Goal: Task Accomplishment & Management: Manage account settings

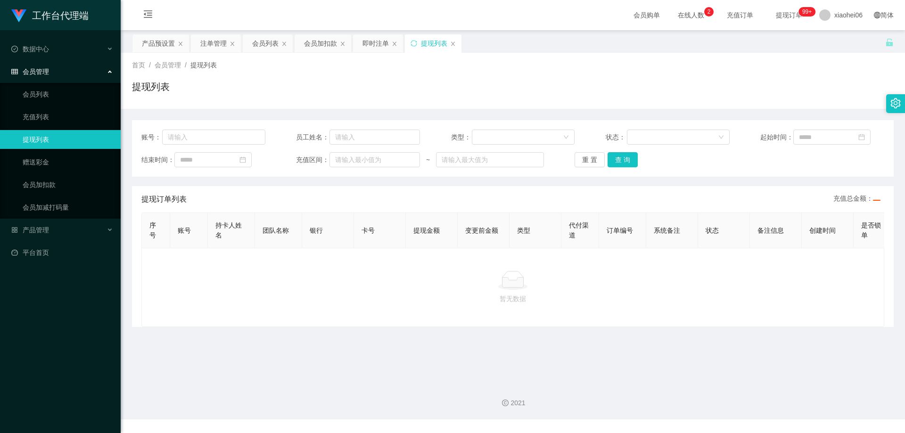
click at [440, 78] on div "首页 / 会员管理 / 提现列表 / 提现列表" at bounding box center [513, 80] width 762 height 41
click at [478, 80] on div "提现列表" at bounding box center [513, 91] width 762 height 22
click at [746, 73] on div "首页 / 会员管理 / 提现列表 / 提现列表" at bounding box center [513, 80] width 762 height 41
click at [834, 11] on span "xiaohei06" at bounding box center [848, 15] width 28 height 30
click at [837, 47] on div "产品预设置 注单管理 会员列表 会员加扣款 即时注单 提现列表" at bounding box center [508, 50] width 753 height 33
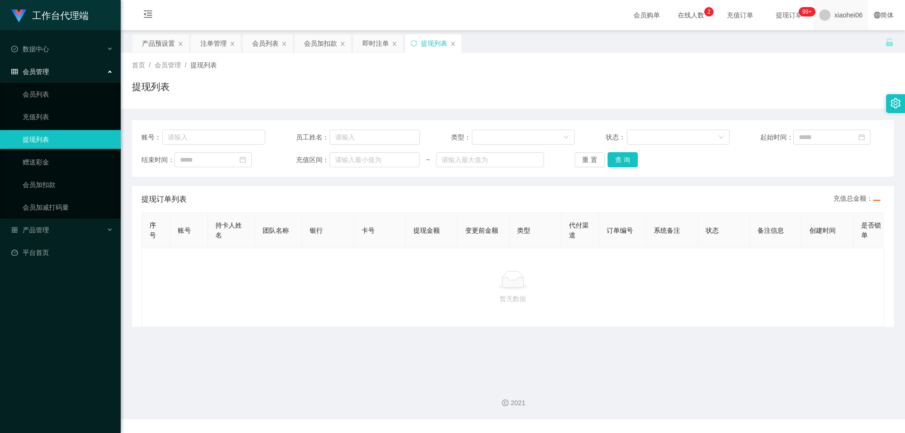
click at [839, 21] on span "xiaohei06" at bounding box center [848, 15] width 28 height 30
click at [837, 47] on div "产品预设置 注单管理 会员列表 会员加扣款 即时注单 提现列表" at bounding box center [508, 50] width 753 height 33
click at [839, 16] on span "xiaohei06" at bounding box center [848, 15] width 28 height 30
click at [834, 49] on ul "退出登录" at bounding box center [841, 41] width 71 height 19
click at [833, 43] on span "退出登录" at bounding box center [834, 42] width 26 height 8
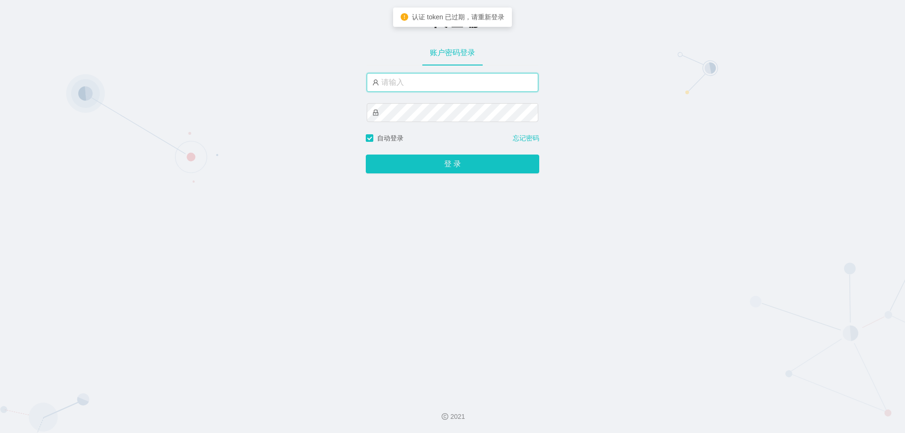
type input "xiaohei06"
click at [463, 81] on input "xiaohei06" at bounding box center [453, 82] width 172 height 19
type input "admin"
click at [366, 155] on button "登 录" at bounding box center [452, 164] width 173 height 19
click at [440, 83] on input "admin" at bounding box center [453, 82] width 172 height 19
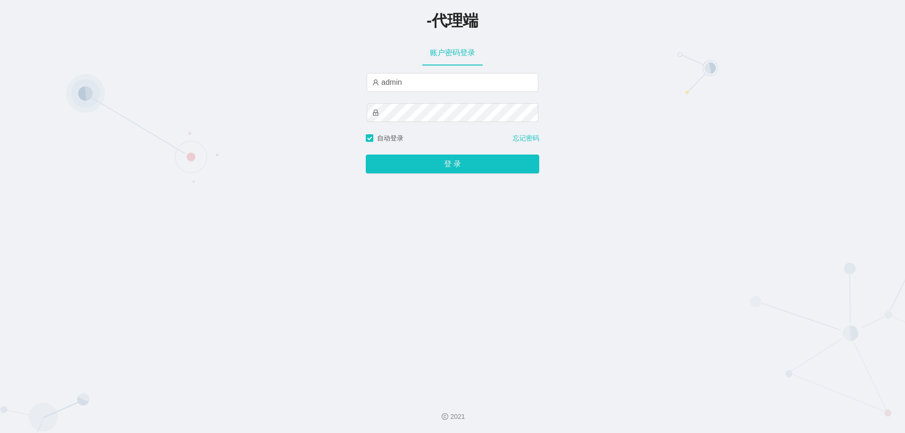
click at [747, 11] on div "-代理端" at bounding box center [452, 19] width 905 height 21
click at [427, 81] on input "admin" at bounding box center [453, 82] width 172 height 19
click at [587, 148] on div "-代理端 账户密码登录 admin 自动登录 忘记密码 登 录" at bounding box center [452, 194] width 905 height 389
click at [487, 165] on button "登 录" at bounding box center [452, 164] width 173 height 19
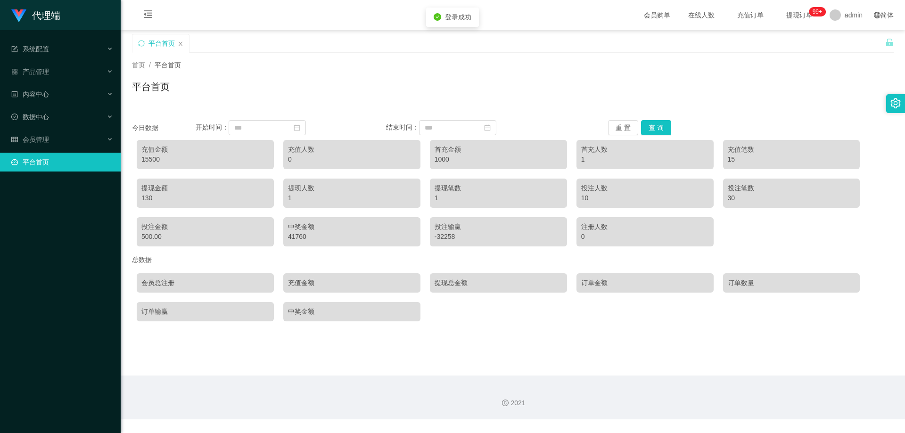
click at [364, 102] on div "首页 / 平台首页 / 平台首页" at bounding box center [513, 81] width 784 height 56
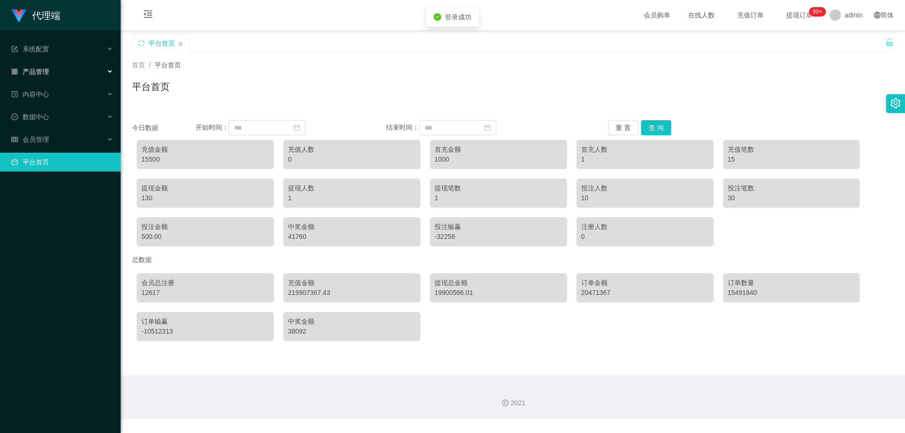
click at [66, 73] on div "产品管理" at bounding box center [60, 71] width 121 height 19
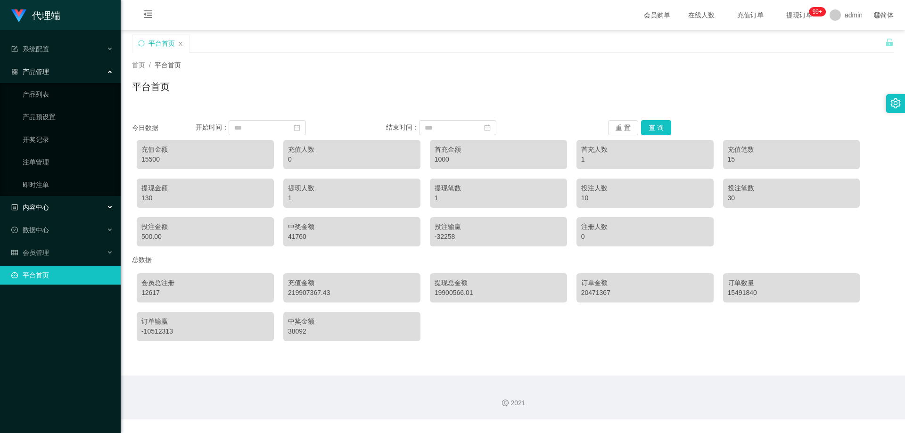
click at [56, 203] on div "内容中心" at bounding box center [60, 207] width 121 height 19
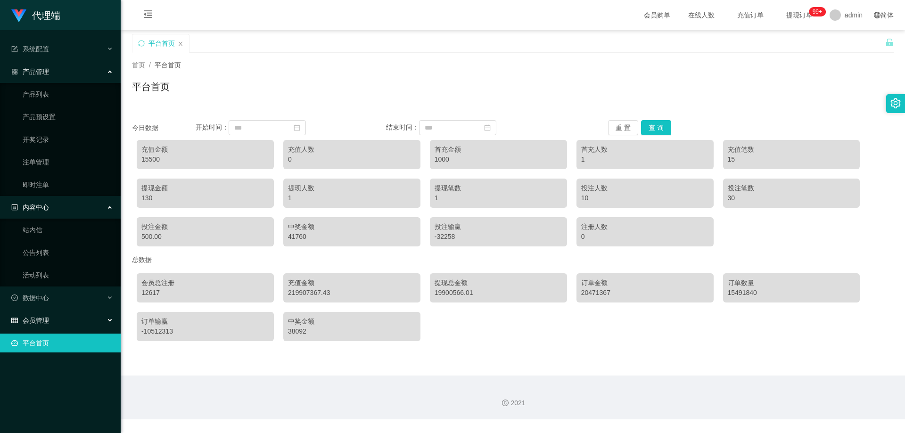
click at [67, 320] on div "会员管理" at bounding box center [60, 320] width 121 height 19
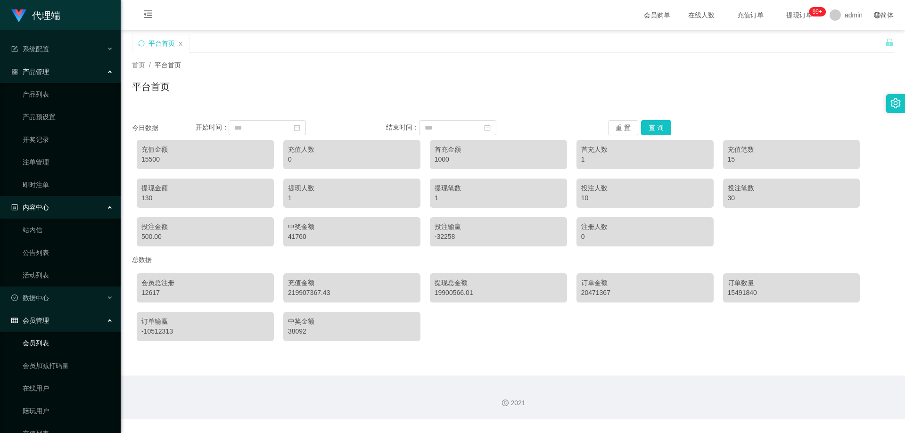
click at [56, 343] on link "会员列表" at bounding box center [68, 343] width 90 height 19
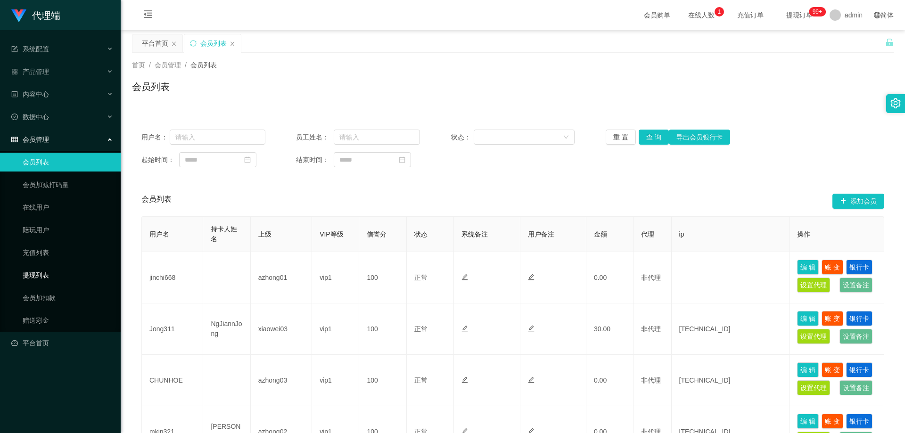
click at [46, 272] on link "提现列表" at bounding box center [68, 275] width 90 height 19
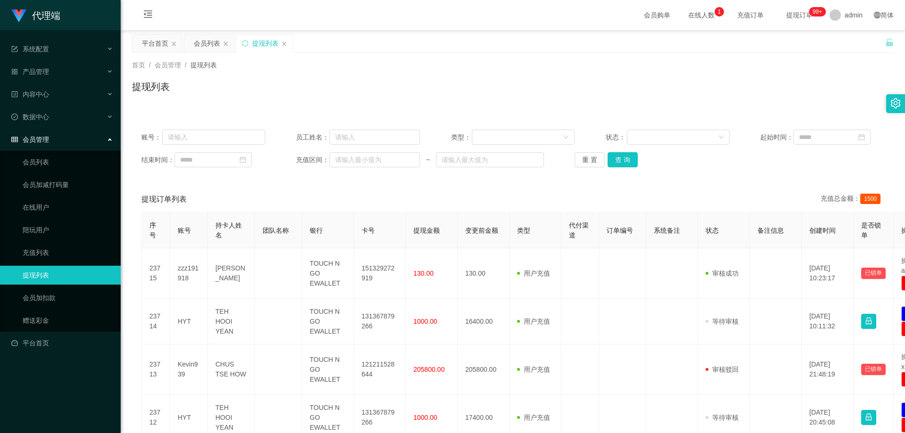
click at [315, 193] on div "提现订单列表 充值总金额： 1500" at bounding box center [512, 199] width 743 height 26
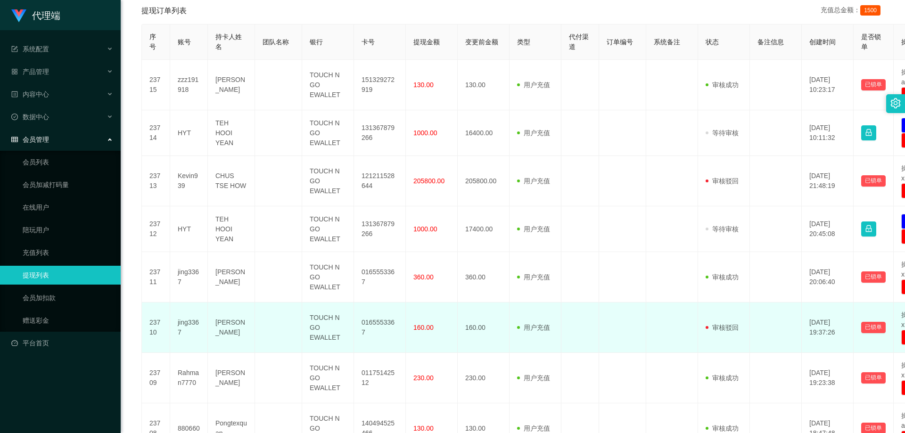
scroll to position [384, 0]
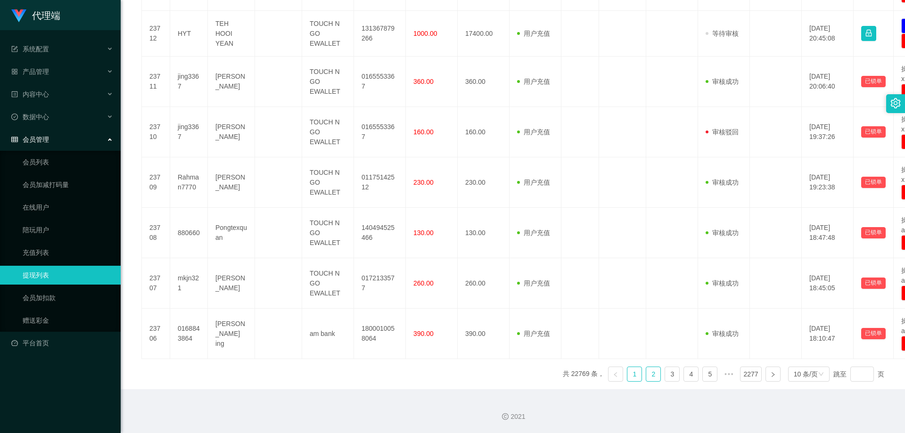
click at [650, 369] on link "2" at bounding box center [653, 374] width 14 height 14
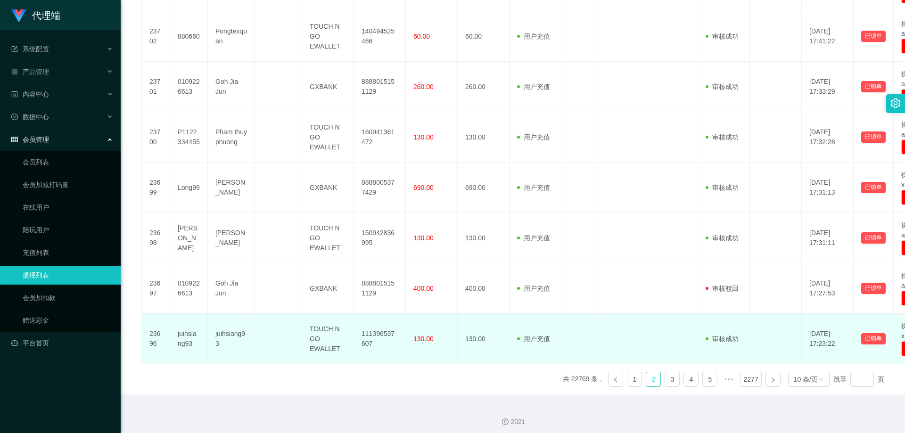
scroll to position [394, 0]
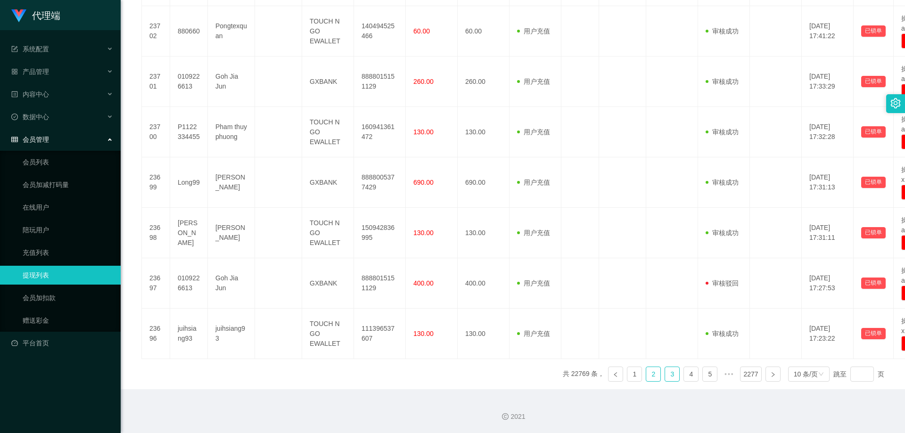
click at [667, 373] on link "3" at bounding box center [672, 374] width 14 height 14
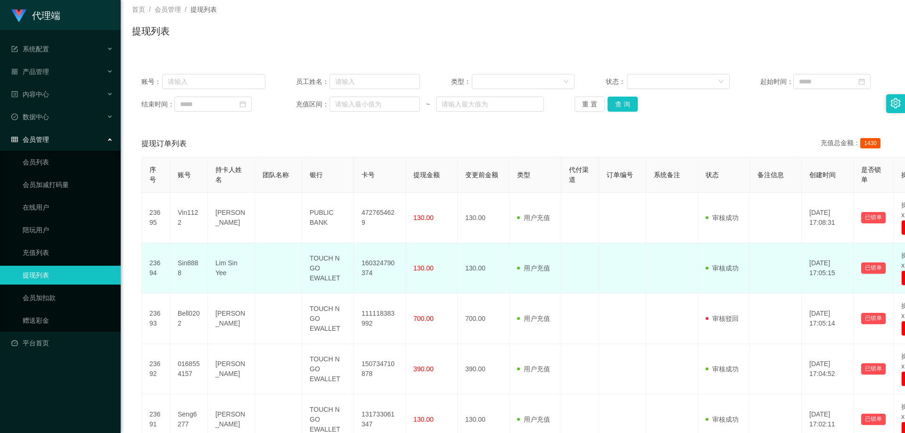
scroll to position [0, 0]
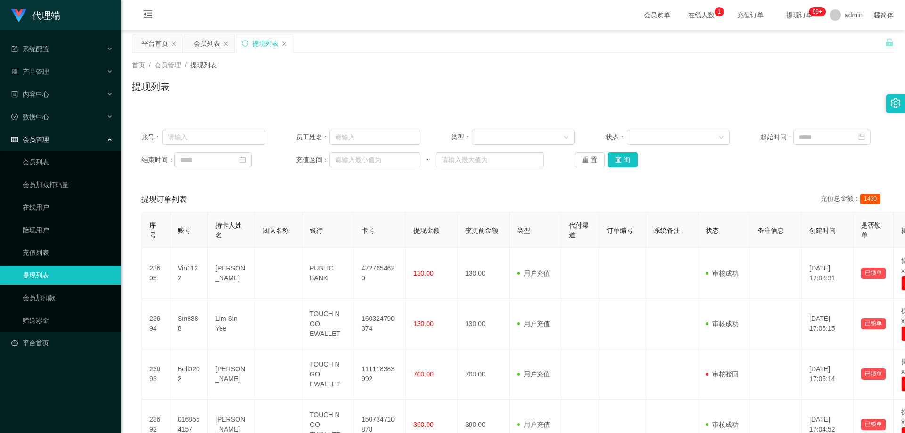
drag, startPoint x: 312, startPoint y: 105, endPoint x: 287, endPoint y: 90, distance: 29.3
click at [312, 104] on div "首页 / 会员管理 / 提现列表 / 提现列表" at bounding box center [513, 81] width 784 height 56
click at [213, 47] on div "会员列表" at bounding box center [207, 43] width 26 height 18
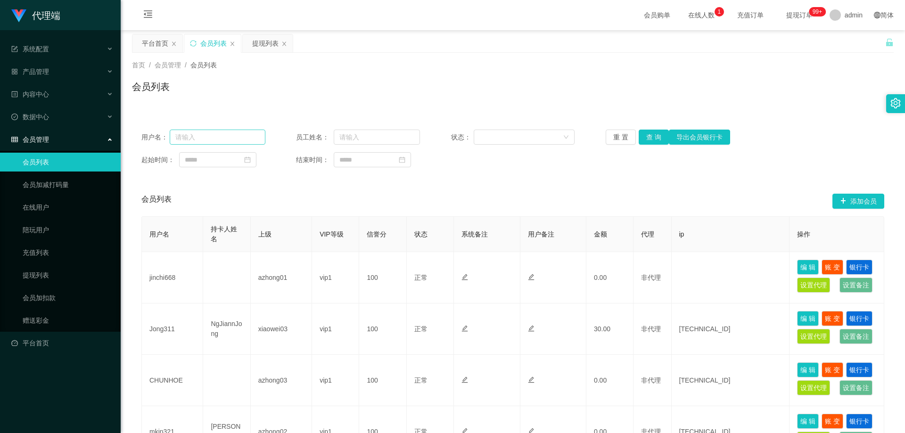
drag, startPoint x: 221, startPoint y: 145, endPoint x: 222, endPoint y: 140, distance: 5.4
click at [221, 145] on div "用户名： 员工姓名： 状态： 重 置 查 询 导出会员银行卡 起始时间： 结束时间：" at bounding box center [513, 148] width 762 height 57
click at [222, 139] on input "text" at bounding box center [218, 137] width 96 height 15
type input "5741"
click at [647, 142] on button "查 询" at bounding box center [654, 137] width 30 height 15
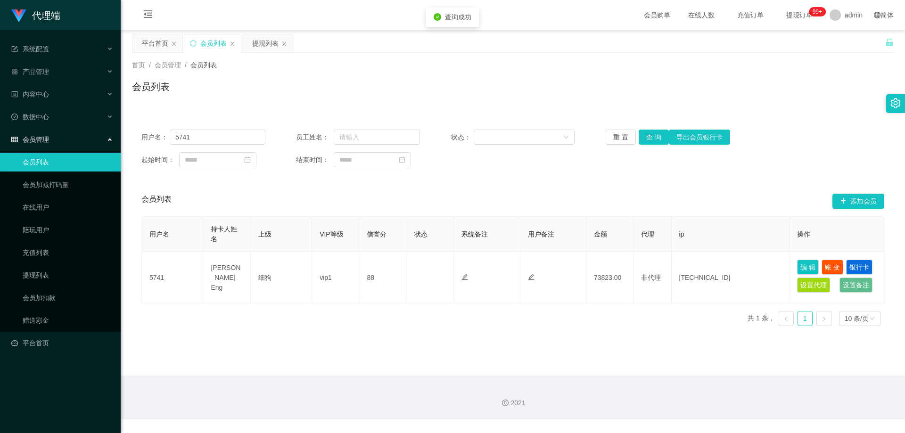
click at [644, 178] on div "用户名： 5741 员工姓名： 状态： 重 置 查 询 导出会员银行卡 起始时间： 结束时间： 会员列表 添加会员 用户名 持卡人姓名 上级 VIP等级 信誉…" at bounding box center [513, 226] width 762 height 213
click at [148, 16] on icon "图标: menu-fold" at bounding box center [147, 13] width 9 height 9
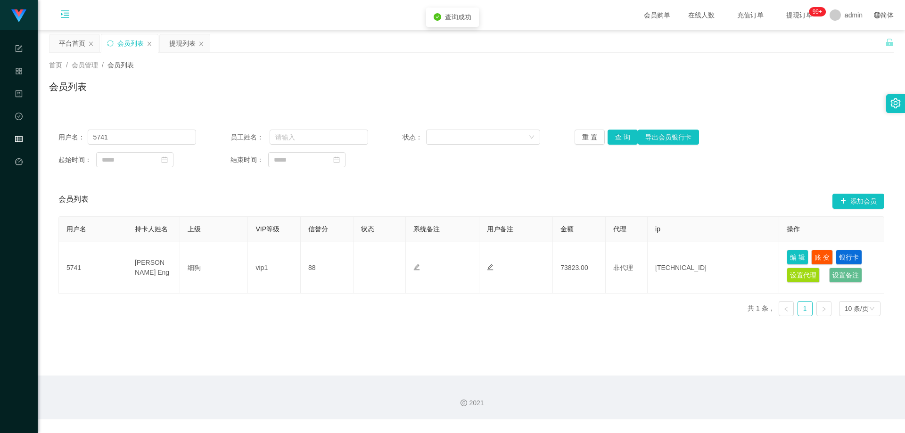
click at [476, 188] on div "会员列表 添加会员" at bounding box center [471, 201] width 826 height 30
drag, startPoint x: 167, startPoint y: 136, endPoint x: 70, endPoint y: 133, distance: 96.7
click at [78, 133] on div "用户名： 5741" at bounding box center [127, 137] width 138 height 15
drag, startPoint x: 559, startPoint y: 184, endPoint x: 527, endPoint y: 174, distance: 33.4
click at [558, 184] on div "用户名： 5741 员工姓名： 状态： 重 置 查 询 导出会员银行卡 起始时间： 结束时间： 会员列表 添加会员 用户名 持卡人姓名 上级 VIP等级 信誉…" at bounding box center [471, 222] width 845 height 204
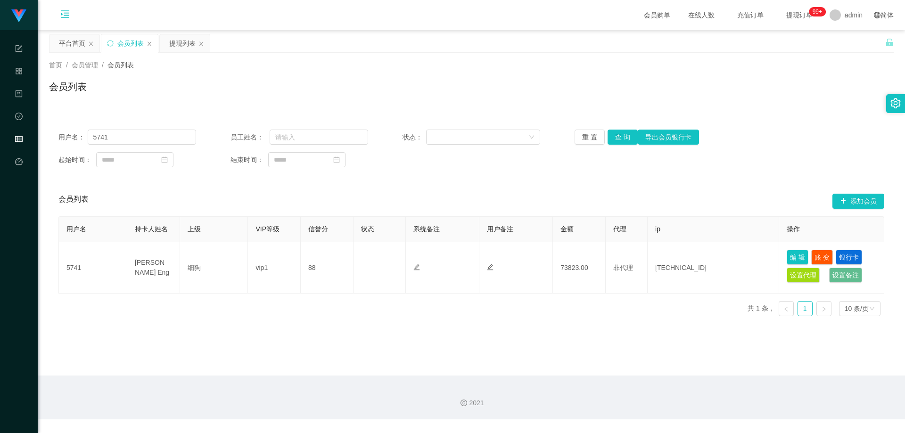
click at [414, 98] on div "会员列表" at bounding box center [471, 91] width 845 height 22
click at [186, 44] on div "提现列表" at bounding box center [182, 43] width 26 height 18
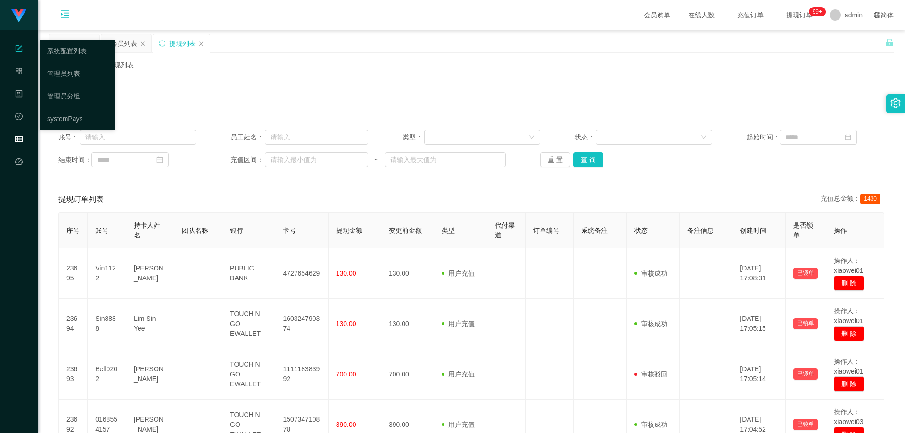
click at [62, 14] on icon "图标: menu-unfold" at bounding box center [65, 14] width 8 height 8
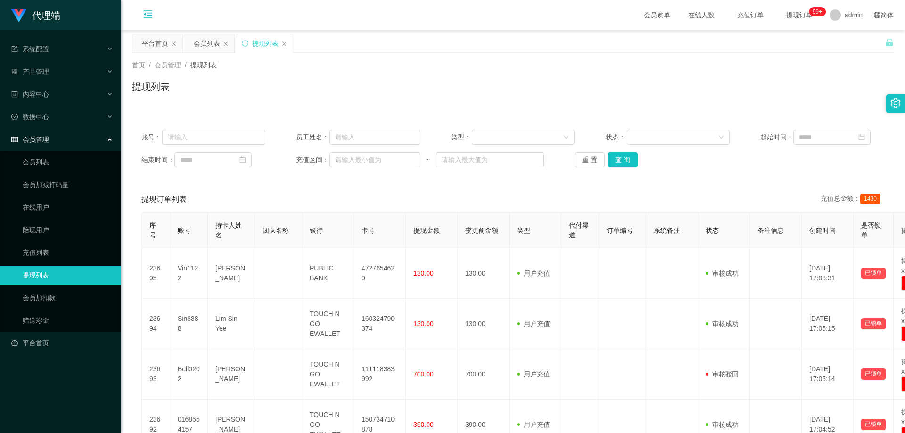
click at [74, 143] on div "会员管理" at bounding box center [60, 139] width 121 height 19
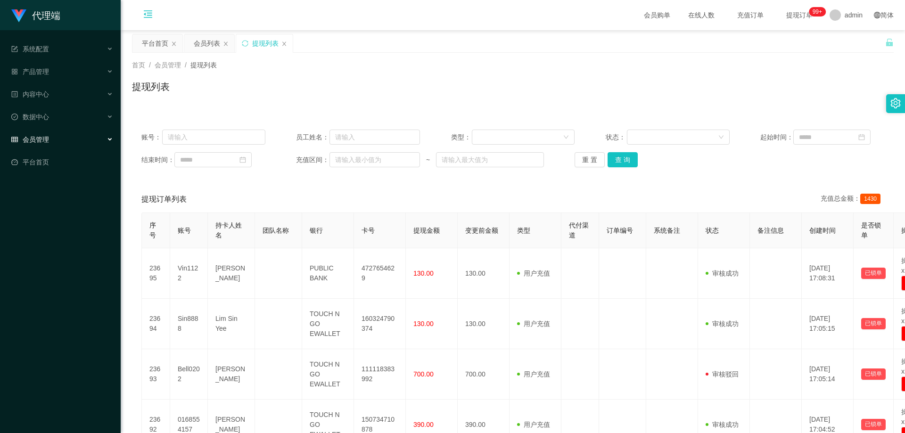
click at [59, 138] on div "会员管理" at bounding box center [60, 139] width 121 height 19
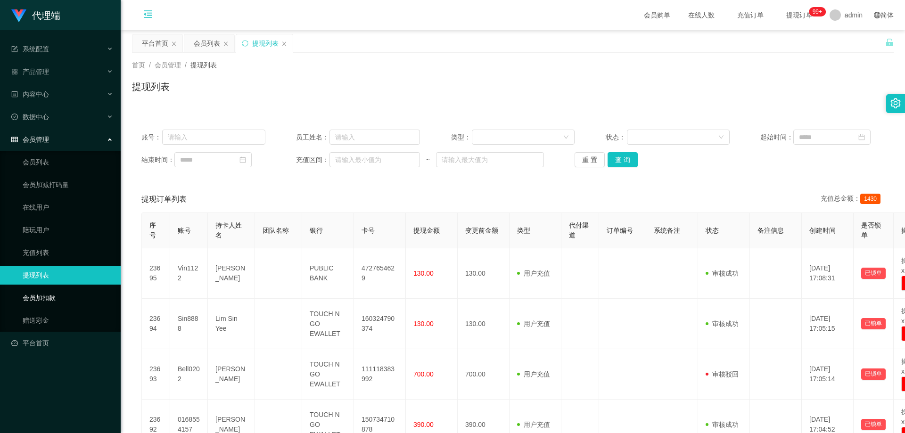
click at [52, 297] on link "会员加扣款" at bounding box center [68, 297] width 90 height 19
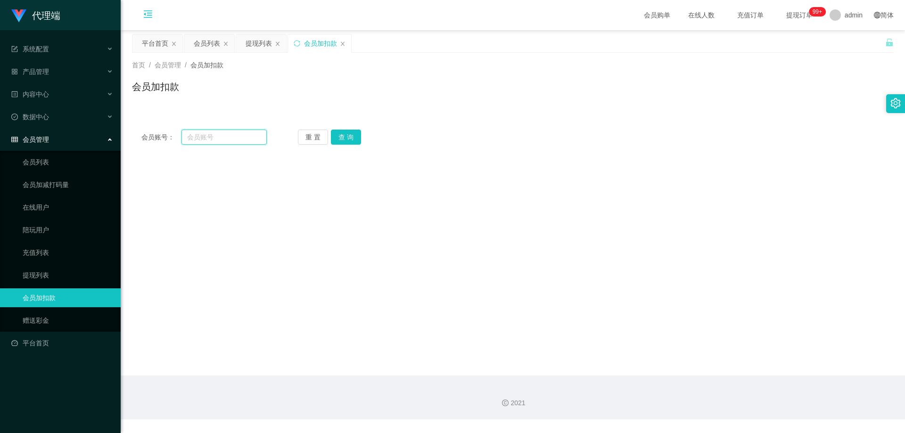
click at [227, 135] on input "text" at bounding box center [223, 137] width 85 height 15
paste input "5741"
type input "5741"
click at [341, 137] on button "查 询" at bounding box center [346, 137] width 30 height 15
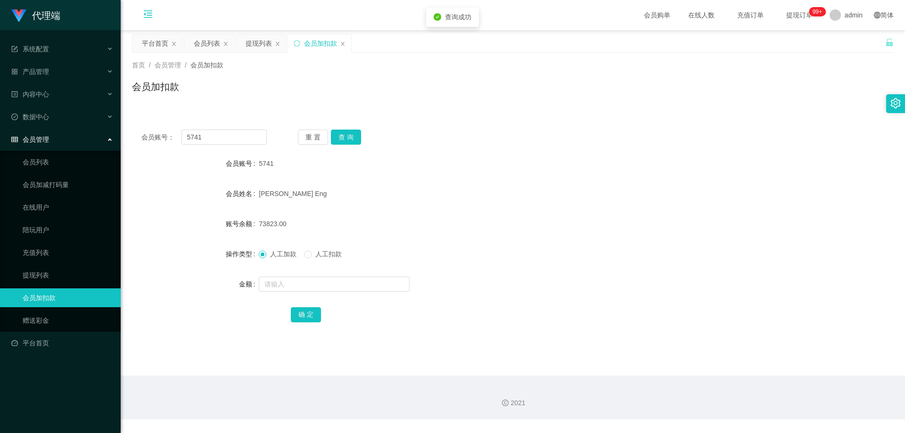
click at [359, 185] on div "[PERSON_NAME] Eng" at bounding box center [481, 193] width 444 height 19
drag, startPoint x: 411, startPoint y: 200, endPoint x: 270, endPoint y: 93, distance: 177.7
click at [411, 198] on div "[PERSON_NAME] Eng" at bounding box center [481, 193] width 444 height 19
click at [139, 12] on icon "图标: menu-fold" at bounding box center [148, 15] width 32 height 30
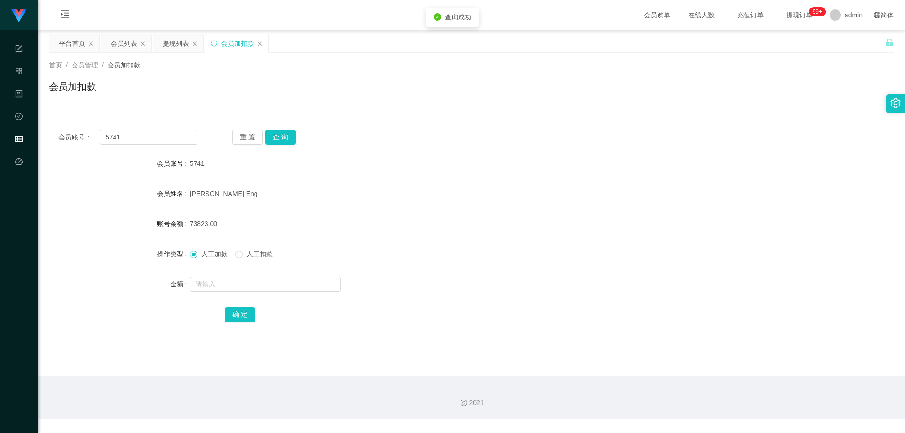
click at [527, 161] on div "5741" at bounding box center [436, 163] width 492 height 19
drag, startPoint x: 229, startPoint y: 281, endPoint x: 239, endPoint y: 281, distance: 9.9
click at [230, 281] on input "text" at bounding box center [265, 284] width 151 height 15
type input "44676"
click at [605, 126] on div "会员账号： 5741 重 置 查 询 会员账号 5741 会员姓名 [PERSON_NAME] Eng 账号余额 73823.00 操作类型 人工加款 人工扣…" at bounding box center [471, 232] width 845 height 224
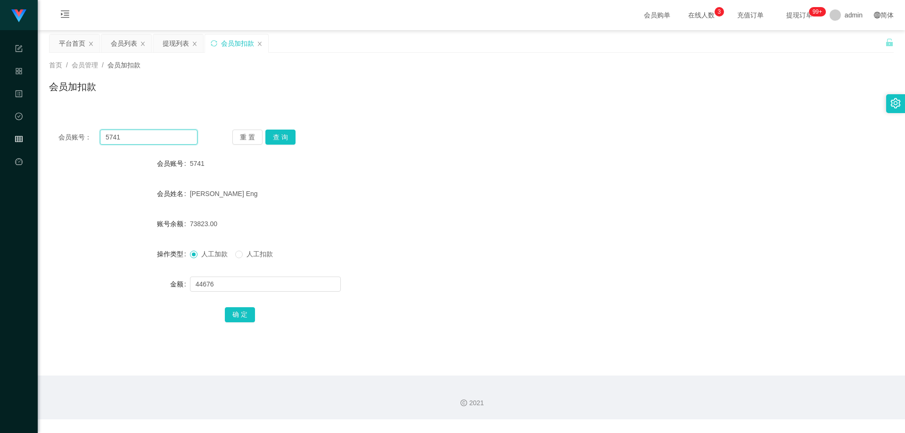
click at [152, 139] on input "5741" at bounding box center [149, 137] width 98 height 15
click at [119, 47] on div "会员列表" at bounding box center [124, 43] width 26 height 18
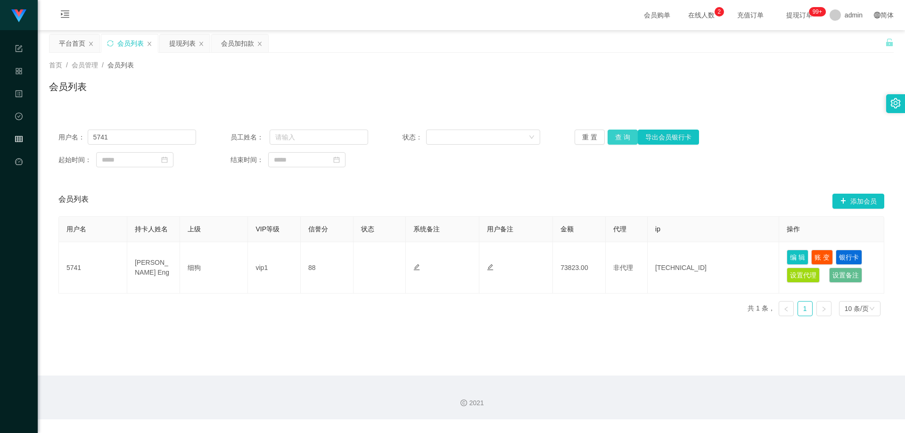
click at [617, 133] on button "查 询" at bounding box center [622, 137] width 30 height 15
click at [619, 202] on div "会员列表 添加会员" at bounding box center [471, 201] width 826 height 30
click at [646, 97] on div "会员列表" at bounding box center [471, 91] width 845 height 22
click at [177, 43] on div "提现列表" at bounding box center [182, 43] width 26 height 18
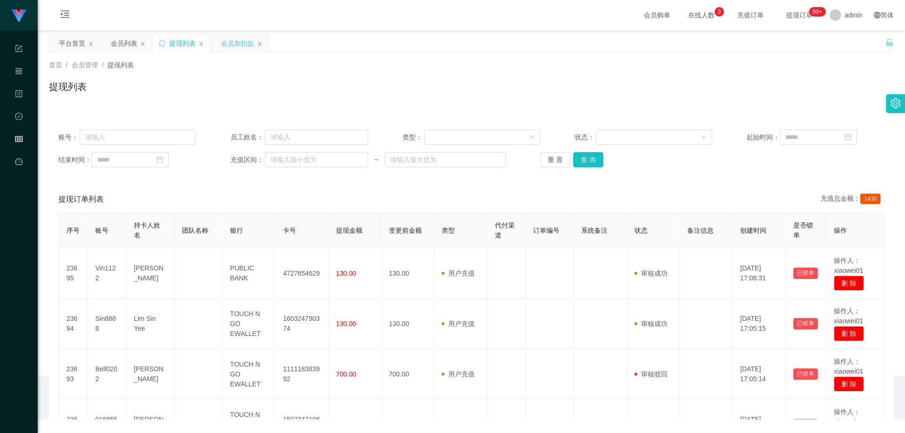
click at [225, 40] on div "会员加扣款" at bounding box center [237, 43] width 33 height 18
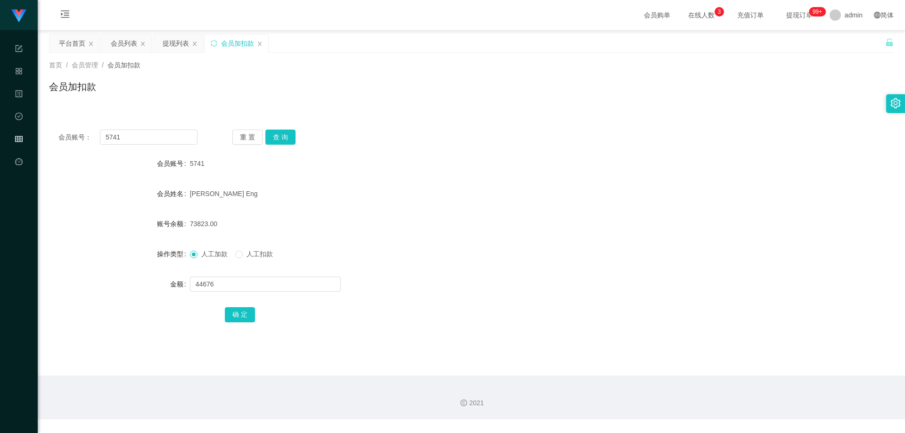
click at [372, 110] on div "会员账号： 5741 重 置 查 询 会员账号 5741 会员姓名 [PERSON_NAME] Eng 账号余额 73823.00 操作类型 人工加款 人工扣…" at bounding box center [471, 227] width 845 height 236
click at [243, 314] on button "确 定" at bounding box center [240, 314] width 30 height 15
click at [382, 216] on div "118499.00" at bounding box center [436, 223] width 492 height 19
drag, startPoint x: 282, startPoint y: 142, endPoint x: 282, endPoint y: 149, distance: 7.1
click at [282, 142] on button "查 询" at bounding box center [280, 137] width 30 height 15
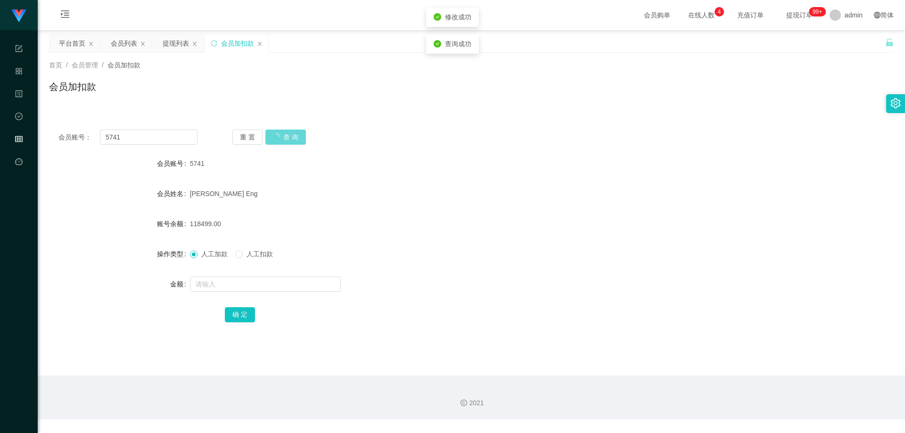
click at [321, 223] on div "118499.00" at bounding box center [436, 223] width 492 height 19
click at [164, 138] on input "5741" at bounding box center [149, 137] width 98 height 15
click at [305, 109] on div "会员账号： 5741 重 置 查 询 会员账号 5741 会员姓名 [PERSON_NAME] Eng 账号余额 118499.00 操作类型 人工加款 人工…" at bounding box center [471, 227] width 845 height 236
click at [119, 44] on div "会员列表" at bounding box center [124, 43] width 26 height 18
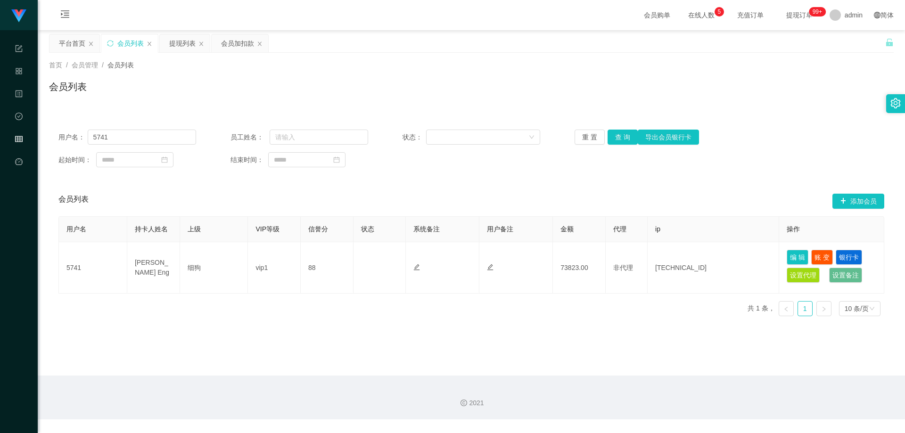
drag, startPoint x: 352, startPoint y: 114, endPoint x: 322, endPoint y: 129, distance: 33.9
click at [352, 114] on div "用户名： 5741 员工姓名： 状态： 重 置 查 询 导出会员银行卡 起始时间： 结束时间： 会员列表 添加会员 用户名 持卡人姓名 上级 VIP等级 信誉…" at bounding box center [471, 216] width 845 height 215
click at [153, 135] on input "5741" at bounding box center [142, 137] width 108 height 15
click at [616, 131] on button "查 询" at bounding box center [622, 137] width 30 height 15
click at [629, 173] on div "用户名： 5741 员工姓名： 状态： 重 置 查 询 导出会员银行卡 起始时间： 结束时间：" at bounding box center [471, 148] width 845 height 57
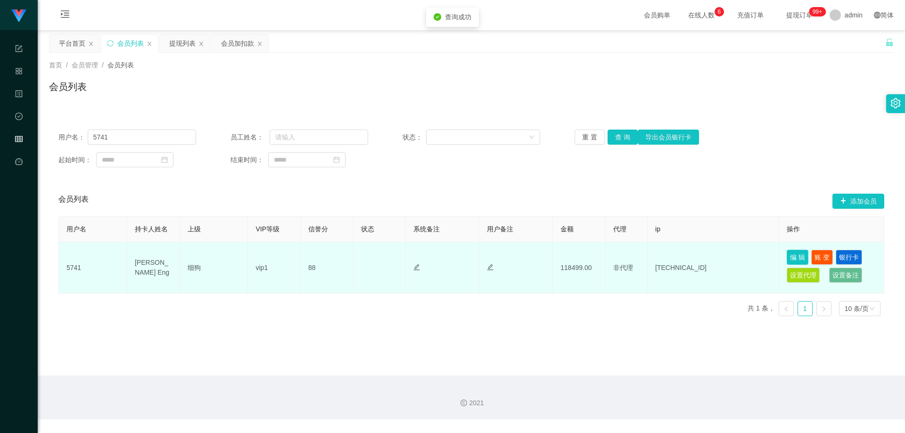
click at [793, 254] on button "编 辑" at bounding box center [798, 257] width 22 height 15
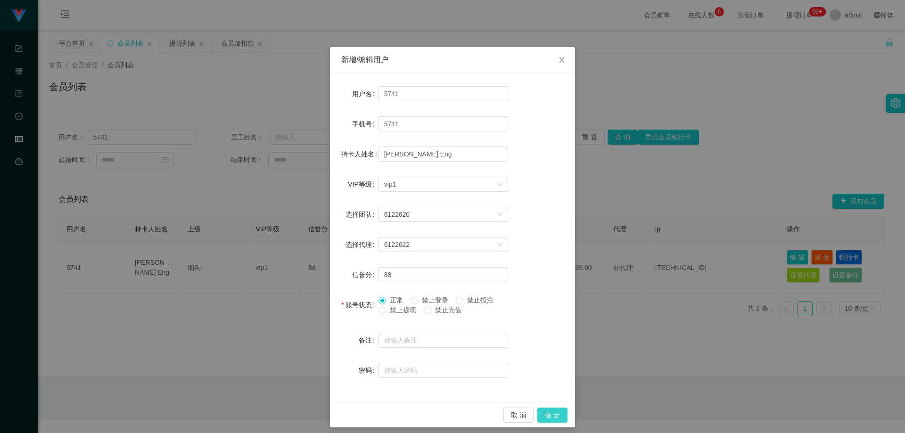
click at [549, 416] on button "确 定" at bounding box center [552, 415] width 30 height 15
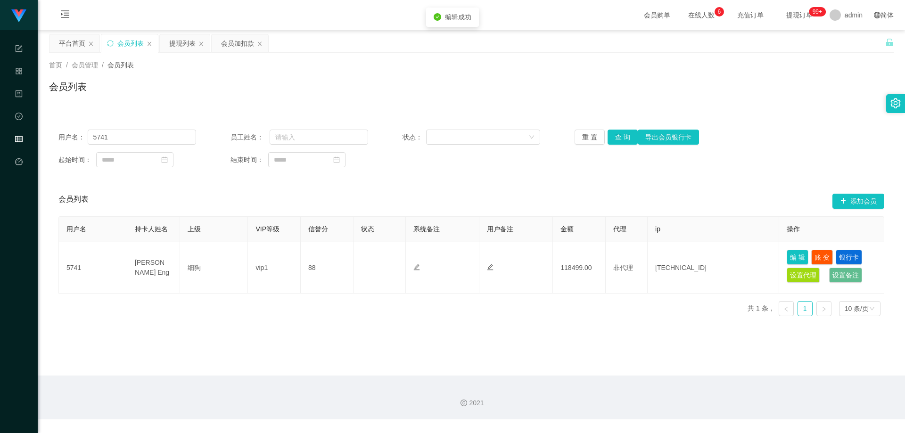
click at [582, 361] on main "关闭左侧 关闭右侧 关闭其它 刷新页面 平台首页 会员列表 提现列表 会员加扣款 首页 / 会员管理 / 会员列表 / 会员列表 用户名： 5741 员工姓名…" at bounding box center [471, 202] width 867 height 345
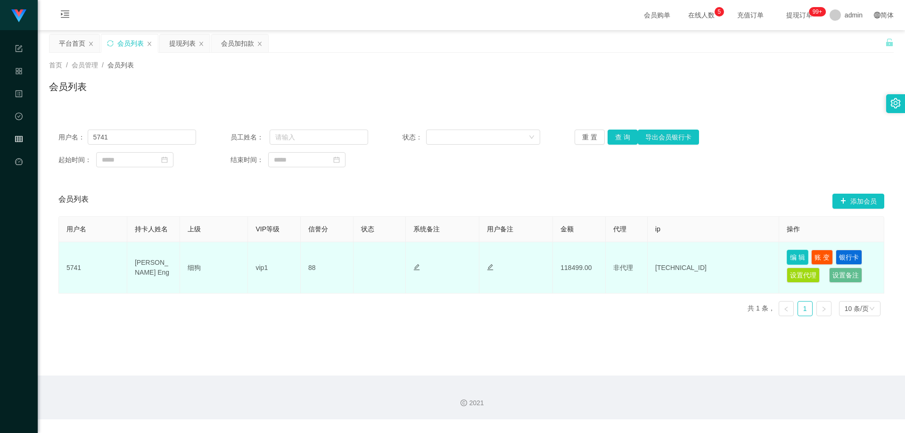
click at [795, 258] on button "编 辑" at bounding box center [798, 257] width 22 height 15
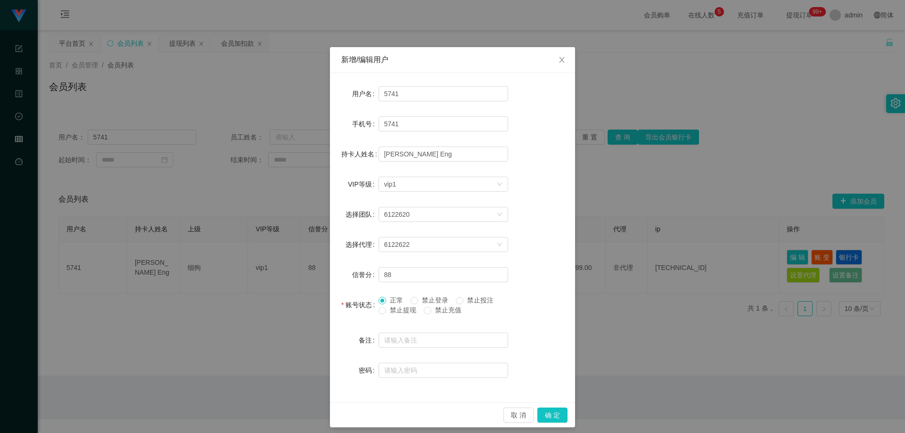
drag, startPoint x: 434, startPoint y: 299, endPoint x: 426, endPoint y: 303, distance: 9.1
click at [434, 299] on span "禁止登录" at bounding box center [435, 300] width 34 height 8
click at [390, 303] on span "正常" at bounding box center [396, 300] width 21 height 8
click at [562, 57] on icon "图标: close" at bounding box center [562, 60] width 8 height 8
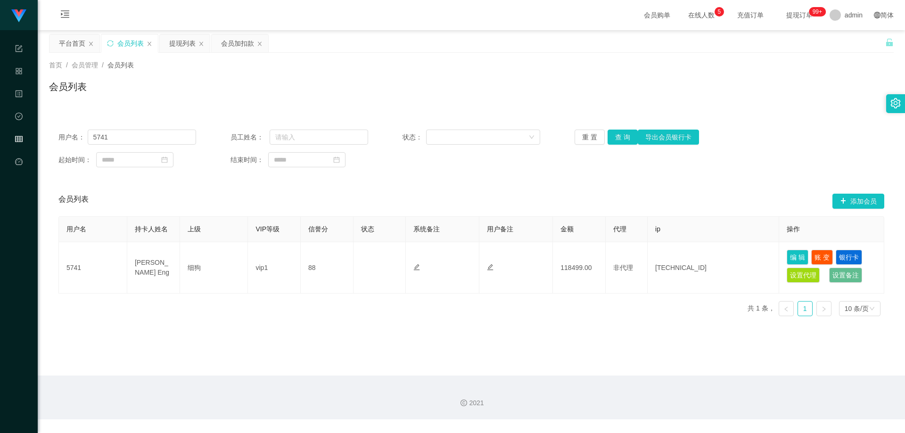
drag, startPoint x: 537, startPoint y: 180, endPoint x: 402, endPoint y: 229, distance: 143.3
click at [537, 180] on div "用户名： 5741 员工姓名： 状态： 重 置 查 询 导出会员银行卡 起始时间： 结束时间： 会员列表 添加会员 用户名 持卡人姓名 上级 VIP等级 信誉…" at bounding box center [471, 222] width 845 height 204
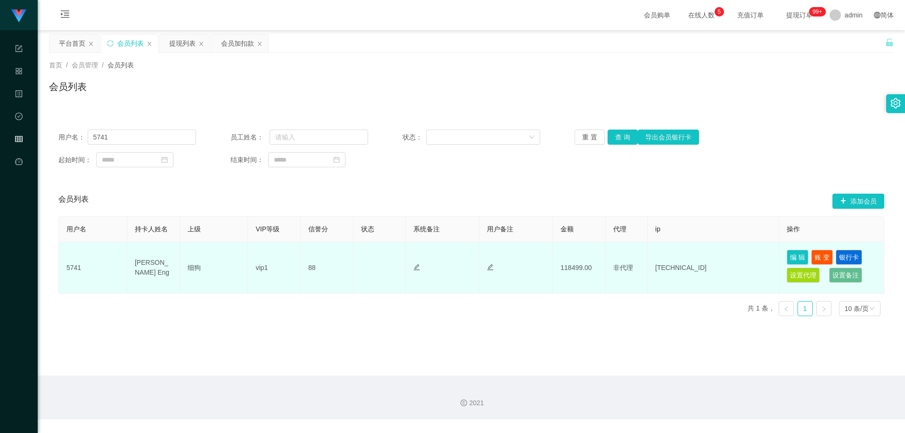
click at [82, 267] on td "5741" at bounding box center [93, 267] width 68 height 51
click at [77, 268] on td "5741" at bounding box center [93, 267] width 68 height 51
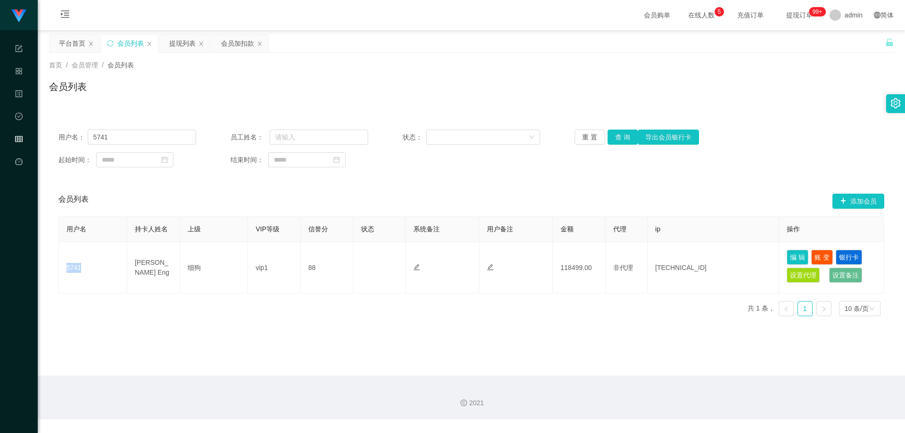
copy td "5741"
click at [179, 44] on div "提现列表" at bounding box center [182, 43] width 26 height 18
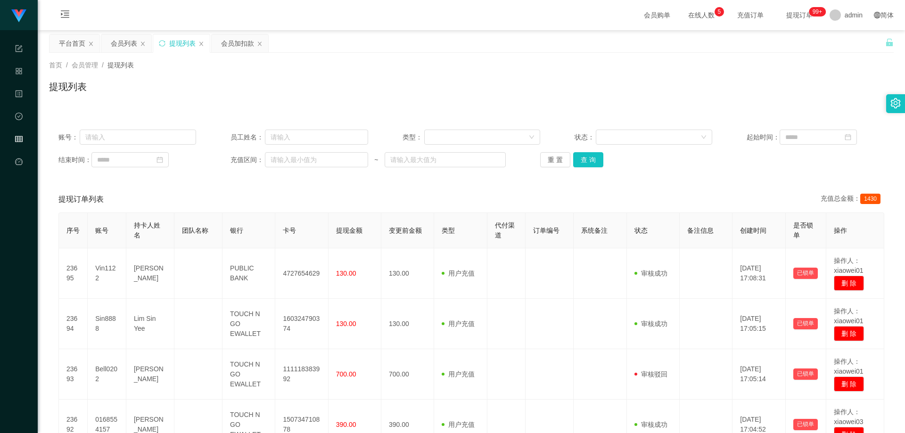
click at [599, 191] on div "提现订单列表 充值总金额： 1430" at bounding box center [471, 199] width 826 height 26
drag, startPoint x: 595, startPoint y: 158, endPoint x: 618, endPoint y: 179, distance: 31.0
click at [595, 158] on button "查 询" at bounding box center [588, 159] width 30 height 15
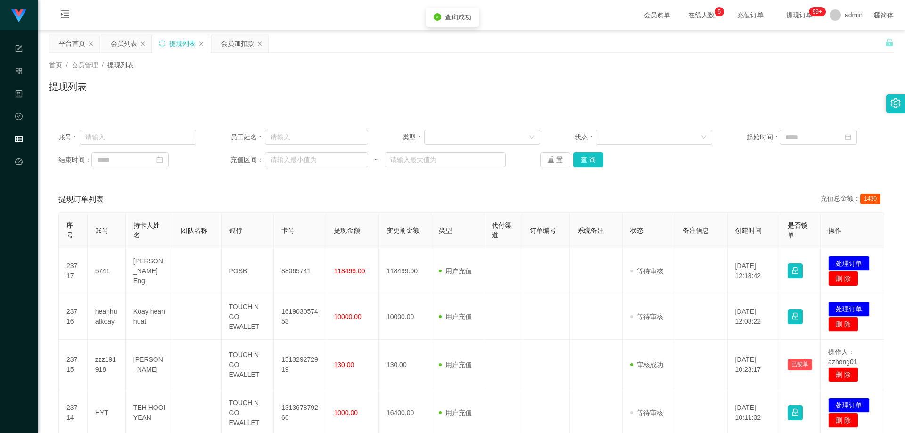
drag, startPoint x: 624, startPoint y: 182, endPoint x: 729, endPoint y: 222, distance: 112.5
click at [703, 203] on div "提现订单列表 充值总金额： 1430" at bounding box center [471, 199] width 826 height 26
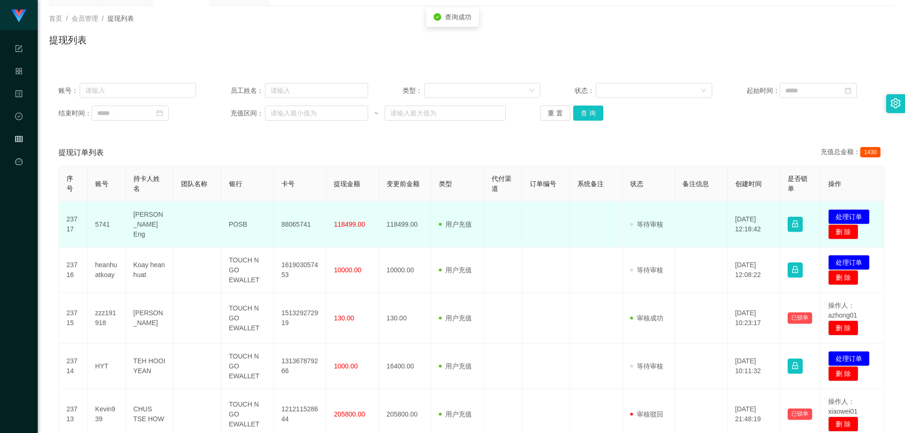
scroll to position [47, 0]
click at [728, 244] on td "[DATE] 12:18:42" at bounding box center [754, 224] width 52 height 46
click at [834, 216] on button "处理订单" at bounding box center [848, 216] width 41 height 15
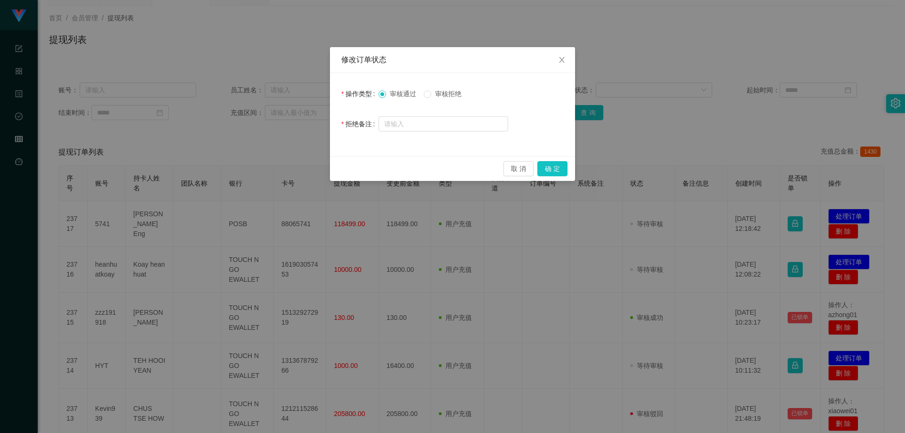
click at [452, 100] on div "审核通过 审核拒绝" at bounding box center [443, 93] width 130 height 19
click at [451, 94] on span "审核拒绝" at bounding box center [448, 94] width 34 height 8
click at [454, 121] on input "text" at bounding box center [443, 123] width 130 height 15
paste input "检测该用户为风险账户，操作失误次数过多，导致信誉分不足,联系风控部门进行查询,弥补信誉分方能出款。"
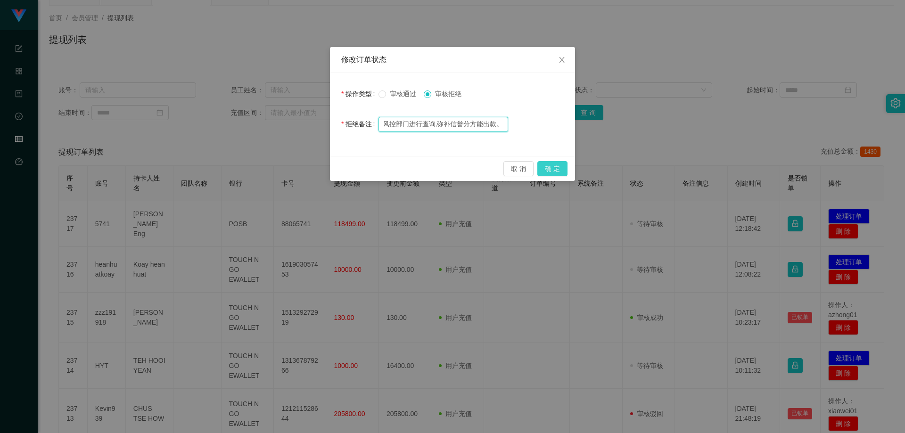
type input "检测该用户为风险账户，操作失误次数过多，导致信誉分不足,联系风控部门进行查询,弥补信誉分方能出款。"
click at [552, 168] on button "确 定" at bounding box center [552, 168] width 30 height 15
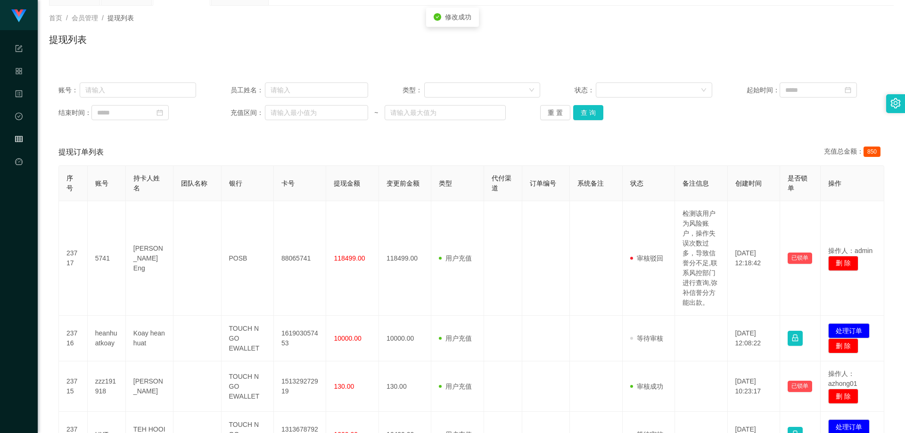
click at [554, 192] on th "订单编号" at bounding box center [546, 183] width 48 height 35
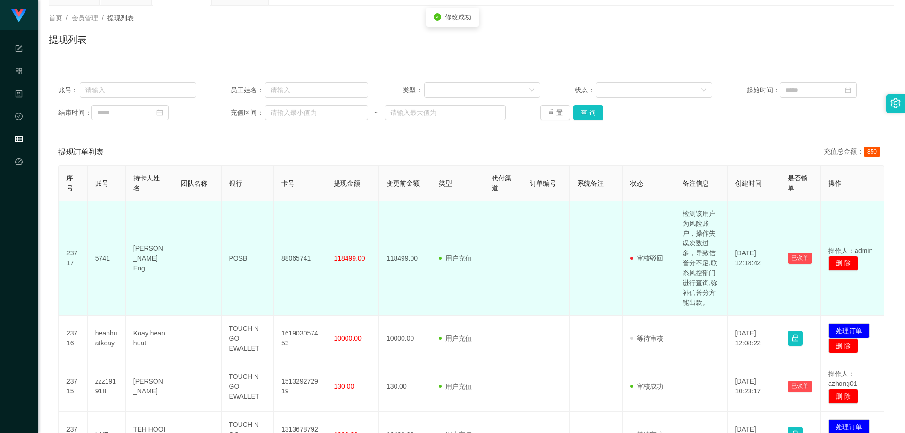
click at [558, 203] on td at bounding box center [546, 258] width 48 height 115
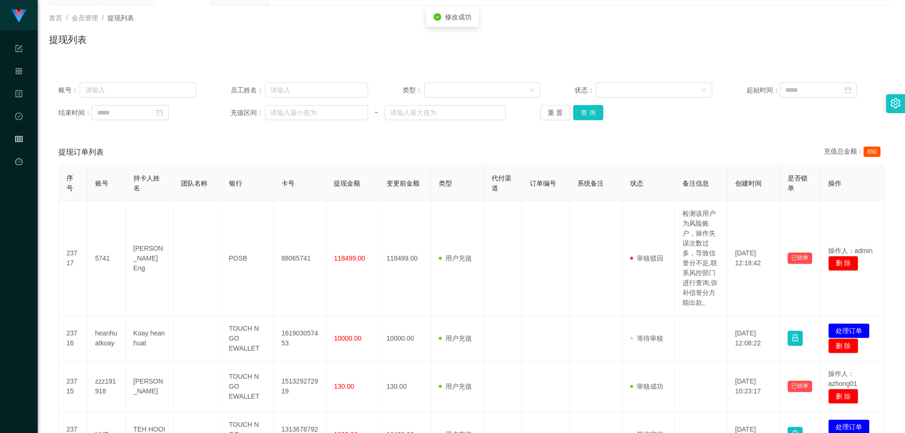
click at [574, 155] on div "提现订单列表 充值总金额： 850" at bounding box center [471, 152] width 826 height 26
click at [581, 117] on button "查 询" at bounding box center [588, 112] width 30 height 15
click at [595, 159] on div "提现订单列表 充值总金额： 850" at bounding box center [471, 152] width 826 height 26
click at [597, 64] on div "账号： 员工姓名： 类型： 状态： 起始时间： 结束时间： 充值区间： ~ 重 置 查 询 提现订单列表 充值总金额： 850 序号 账号 持卡人姓名 团队名…" at bounding box center [471, 424] width 845 height 724
click at [435, 69] on div "账号： 员工姓名： 类型： 状态： 起始时间： 结束时间： 充值区间： ~ 重 置 查 询 提现订单列表 充值总金额： 850 序号 账号 持卡人姓名 团队名…" at bounding box center [471, 424] width 845 height 724
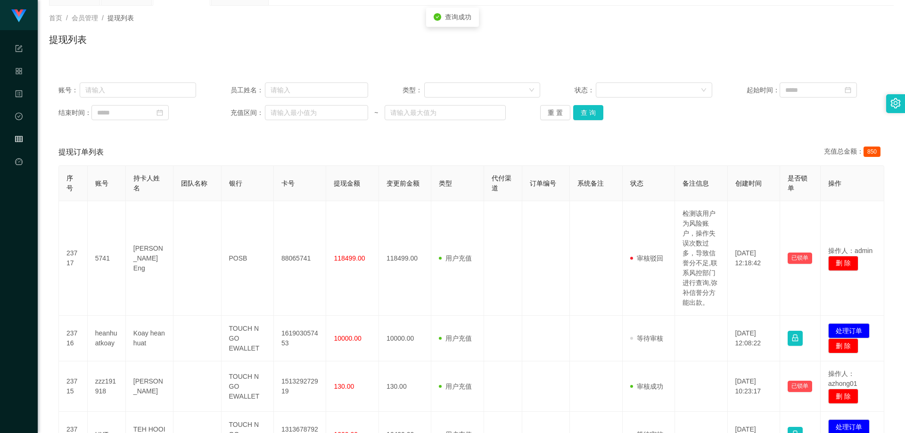
click at [679, 147] on div "提现订单列表 充值总金额： 850" at bounding box center [471, 152] width 826 height 26
click at [707, 135] on div "账号： 员工姓名： 类型： 状态： 起始时间： 结束时间： 充值区间： ~ 重 置 查 询 提现订单列表 充值总金额： 850 序号 账号 持卡人姓名 团队名…" at bounding box center [471, 429] width 845 height 713
